Goal: Navigation & Orientation: Find specific page/section

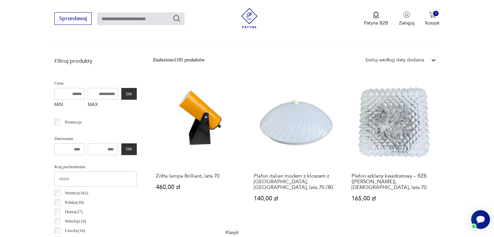
scroll to position [205, 0]
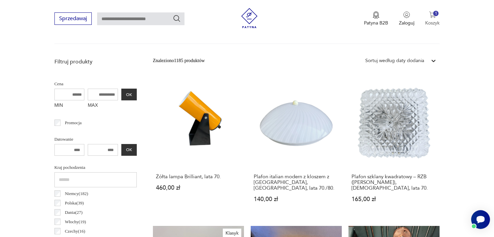
click at [433, 15] on img "button" at bounding box center [432, 14] width 7 height 7
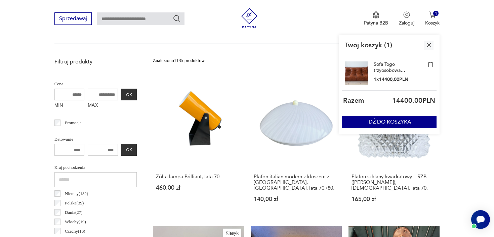
click at [388, 63] on link "Sofa Togo trzyosobowa vintage, proj. [PERSON_NAME] dla Ligne Roset, skóra brązo…" at bounding box center [390, 67] width 34 height 12
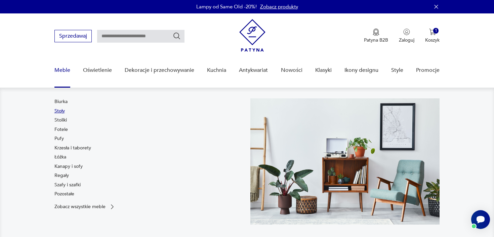
click at [62, 109] on link "Stoły" at bounding box center [59, 111] width 10 height 7
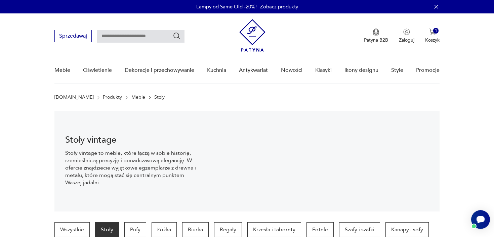
click at [131, 97] on link "Meble" at bounding box center [138, 97] width 14 height 5
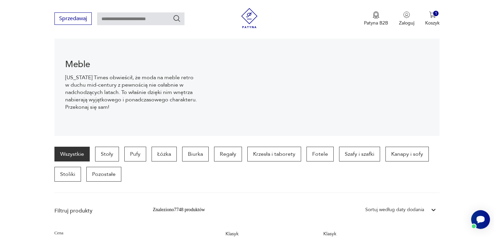
scroll to position [77, 0]
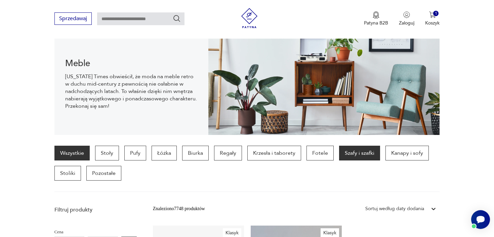
click at [368, 151] on p "Szafy i szafki" at bounding box center [359, 153] width 41 height 15
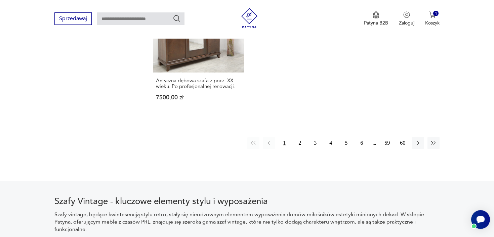
scroll to position [1063, 0]
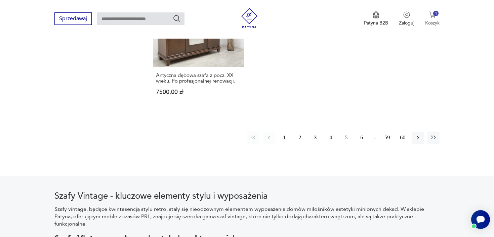
click at [431, 12] on img "button" at bounding box center [432, 14] width 7 height 7
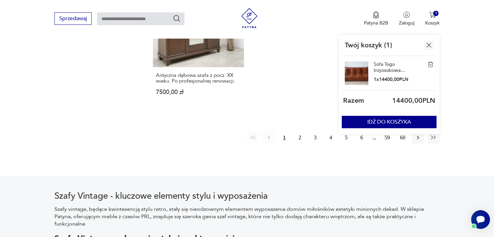
click at [389, 66] on link "Sofa Togo trzyosobowa vintage, proj. [PERSON_NAME] dla Ligne Roset, skóra brązo…" at bounding box center [390, 67] width 34 height 12
